Goal: Information Seeking & Learning: Learn about a topic

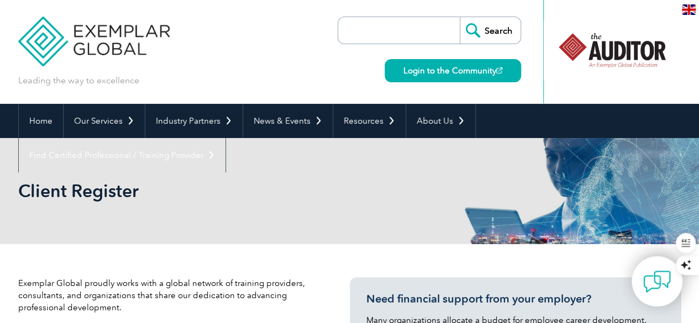
click at [693, 9] on img at bounding box center [689, 9] width 14 height 10
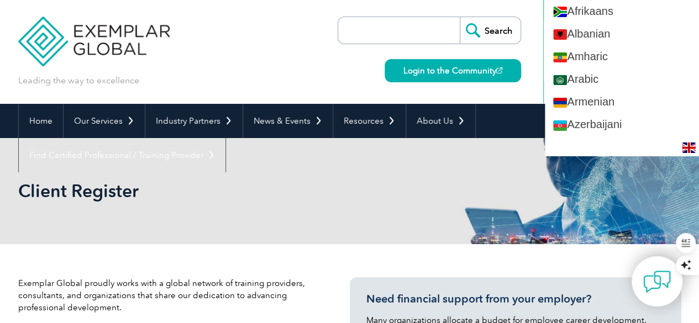
click at [263, 25] on div "Leading the way to excellence Search Login to the Community ▼" at bounding box center [349, 52] width 663 height 104
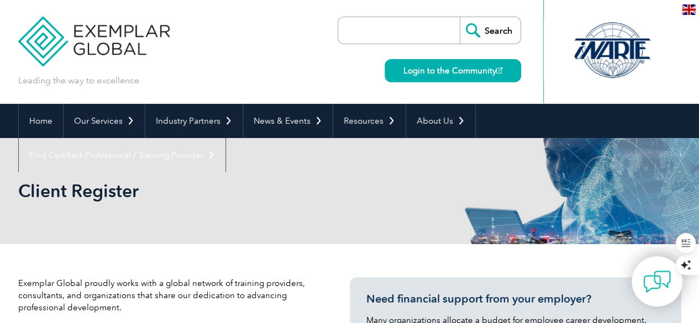
click at [192, 30] on div "Leading the way to excellence Search Login to the Community ▼" at bounding box center [349, 52] width 663 height 104
click at [618, 53] on div at bounding box center [612, 50] width 110 height 61
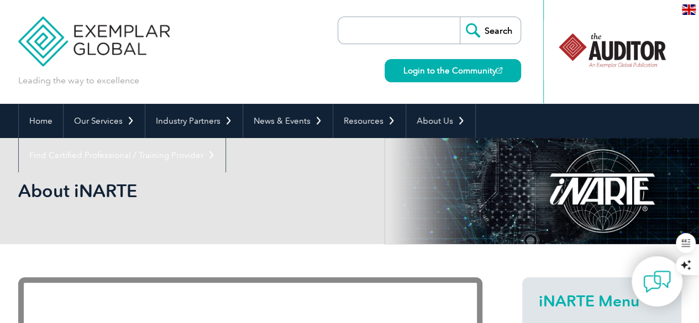
click at [263, 14] on div "Leading the way to excellence Search Login to the Community ▼" at bounding box center [349, 52] width 663 height 104
click at [263, 12] on div "Leading the way to excellence Search Login to the Community ▼" at bounding box center [349, 52] width 663 height 104
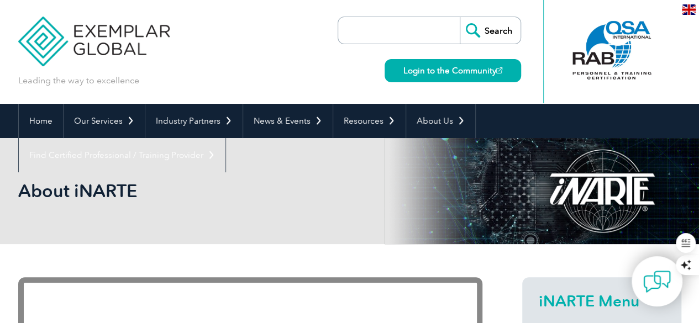
click at [263, 12] on div "Leading the way to excellence Search Login to the Community ▼" at bounding box center [349, 52] width 663 height 104
